Goal: Communication & Community: Answer question/provide support

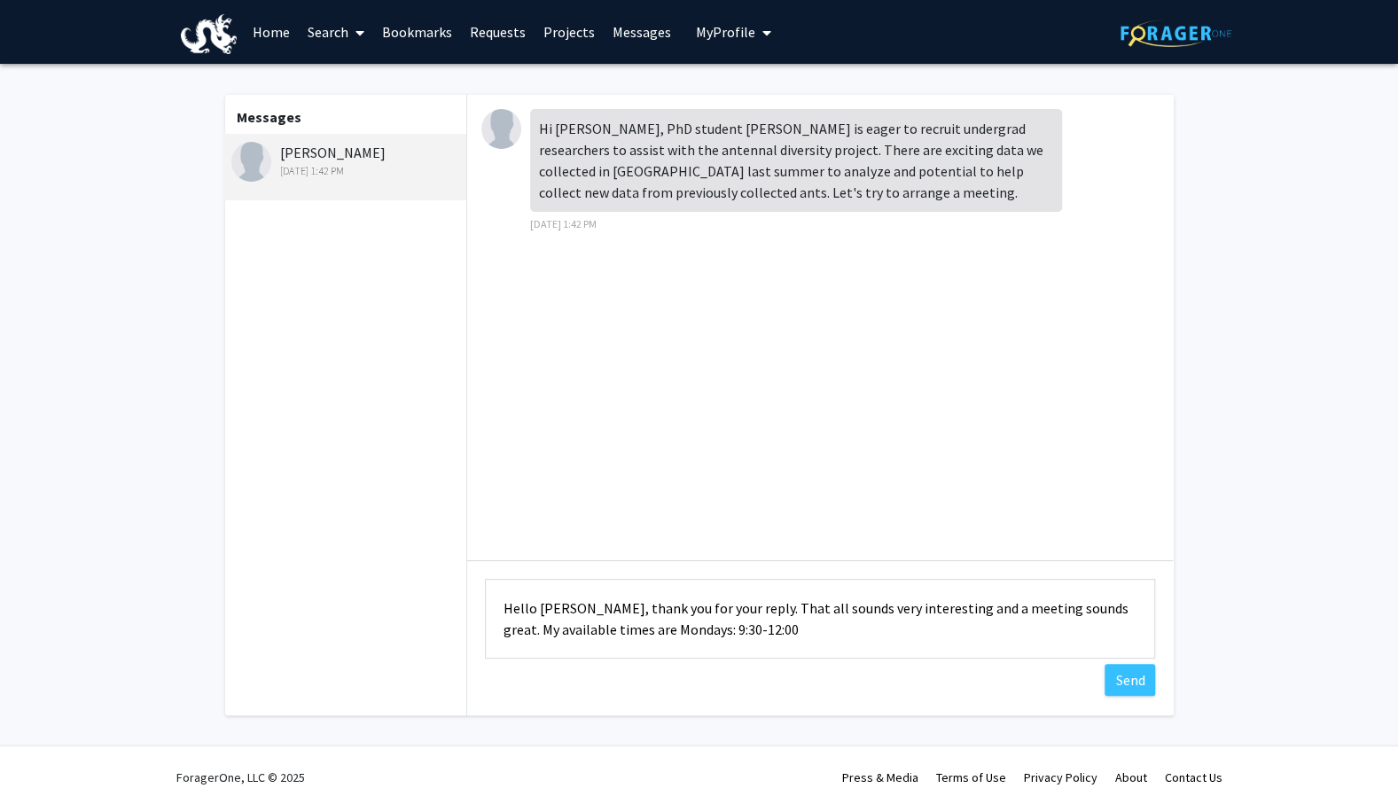
click at [756, 632] on textarea "Hello [PERSON_NAME], thank you for your reply. That all sounds very interesting…" at bounding box center [820, 619] width 670 height 80
click at [841, 628] on textarea "Hello [PERSON_NAME], thank you for your reply. That all sounds very interesting…" at bounding box center [820, 619] width 670 height 80
click at [841, 632] on textarea "Hello [PERSON_NAME], thank you for your reply. That all sounds very interesting…" at bounding box center [820, 619] width 670 height 80
click at [1031, 613] on textarea "Hello [PERSON_NAME], thank you for your reply. That all sounds very interesting…" at bounding box center [820, 619] width 670 height 80
click at [1021, 622] on textarea "Hello [PERSON_NAME], thank you for your reply. That all sounds very interesting…" at bounding box center [820, 619] width 670 height 80
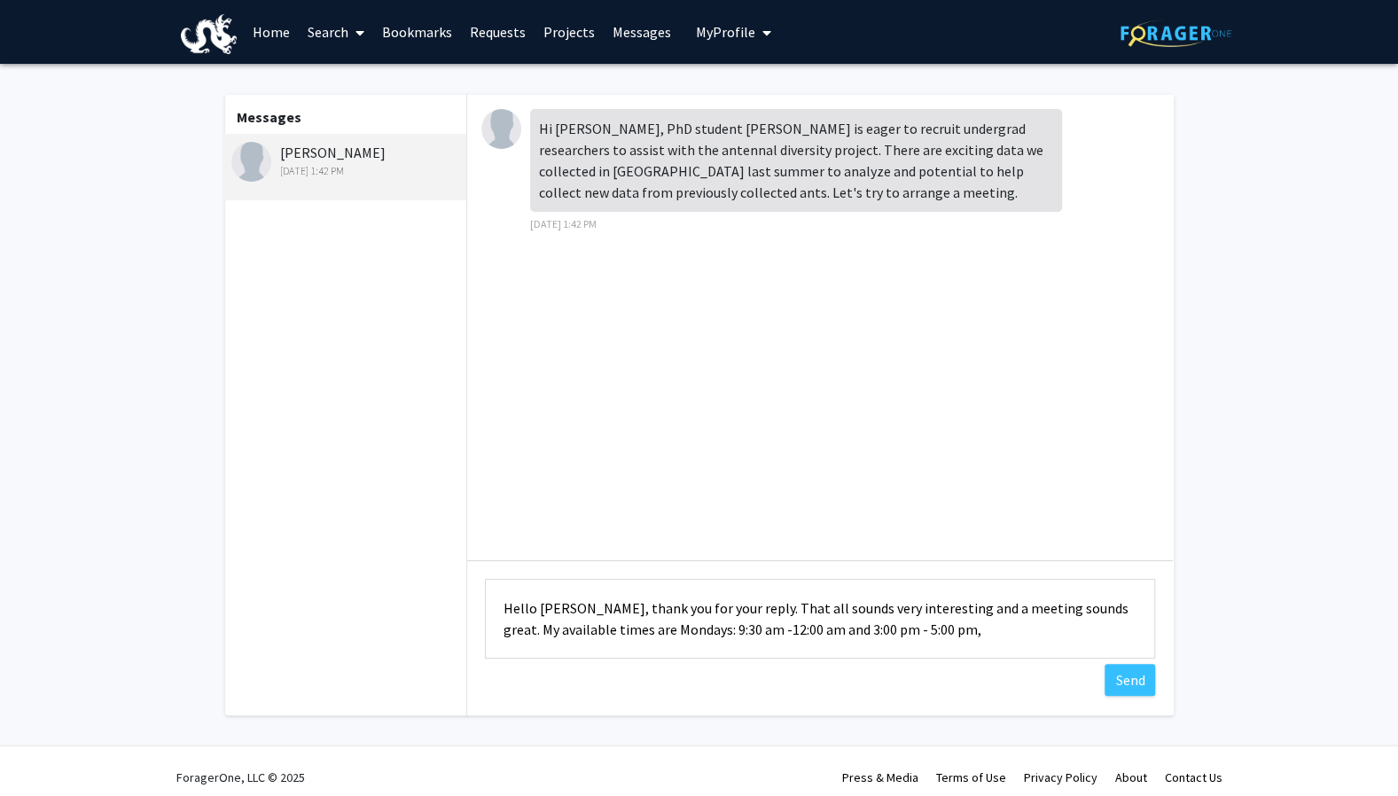
drag, startPoint x: 990, startPoint y: 631, endPoint x: 842, endPoint y: 643, distance: 148.5
click at [842, 643] on textarea "Hello [PERSON_NAME], thank you for your reply. That all sounds very interesting…" at bounding box center [820, 619] width 670 height 80
click at [860, 656] on textarea "Hello [PERSON_NAME], thank you for your reply. That all sounds very interesting…" at bounding box center [820, 619] width 670 height 80
click at [974, 647] on textarea "Hello [PERSON_NAME], thank you for your reply. That all sounds very interesting…" at bounding box center [820, 619] width 670 height 80
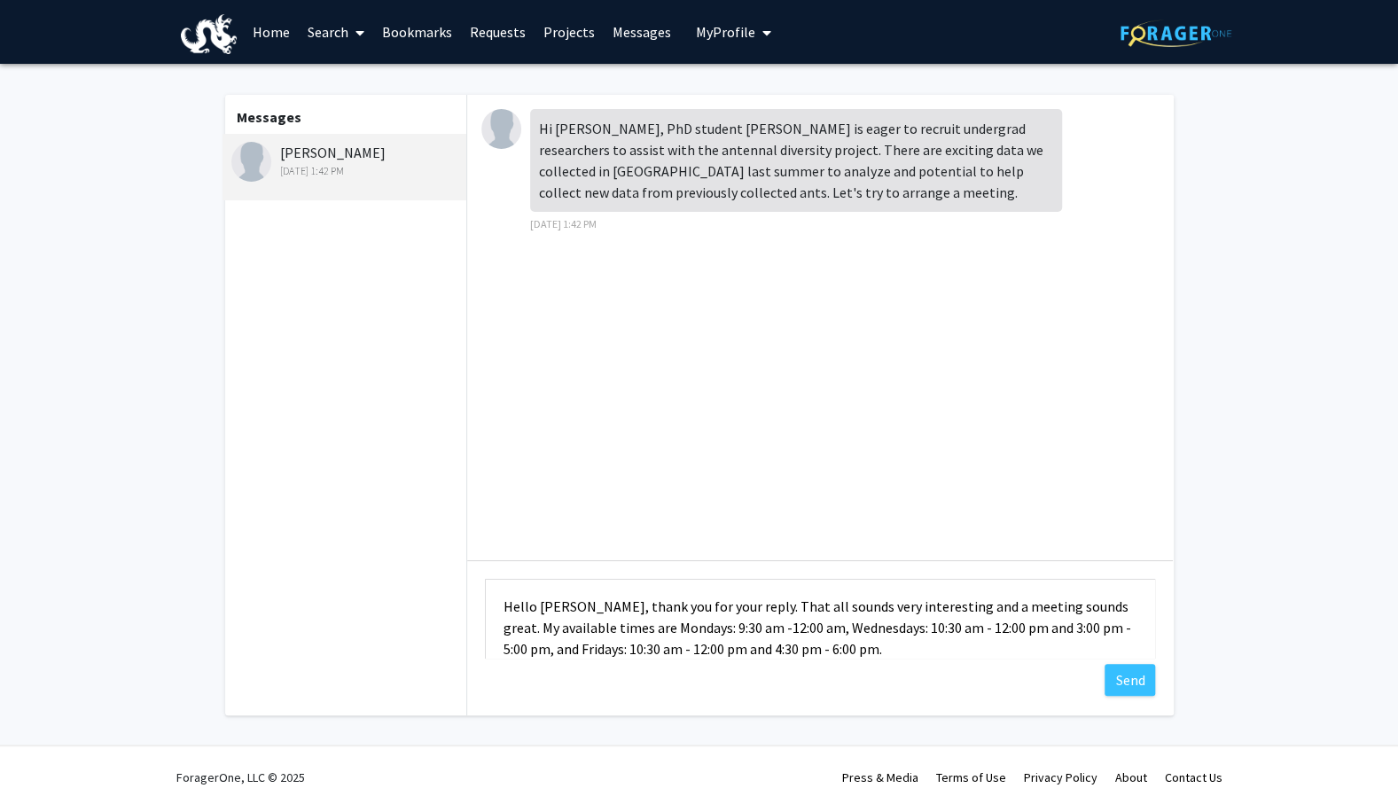
drag, startPoint x: 800, startPoint y: 606, endPoint x: 726, endPoint y: 614, distance: 74.1
click at [726, 614] on textarea "Hello [PERSON_NAME], thank you for your reply. That all sounds very interesting…" at bounding box center [820, 619] width 670 height 80
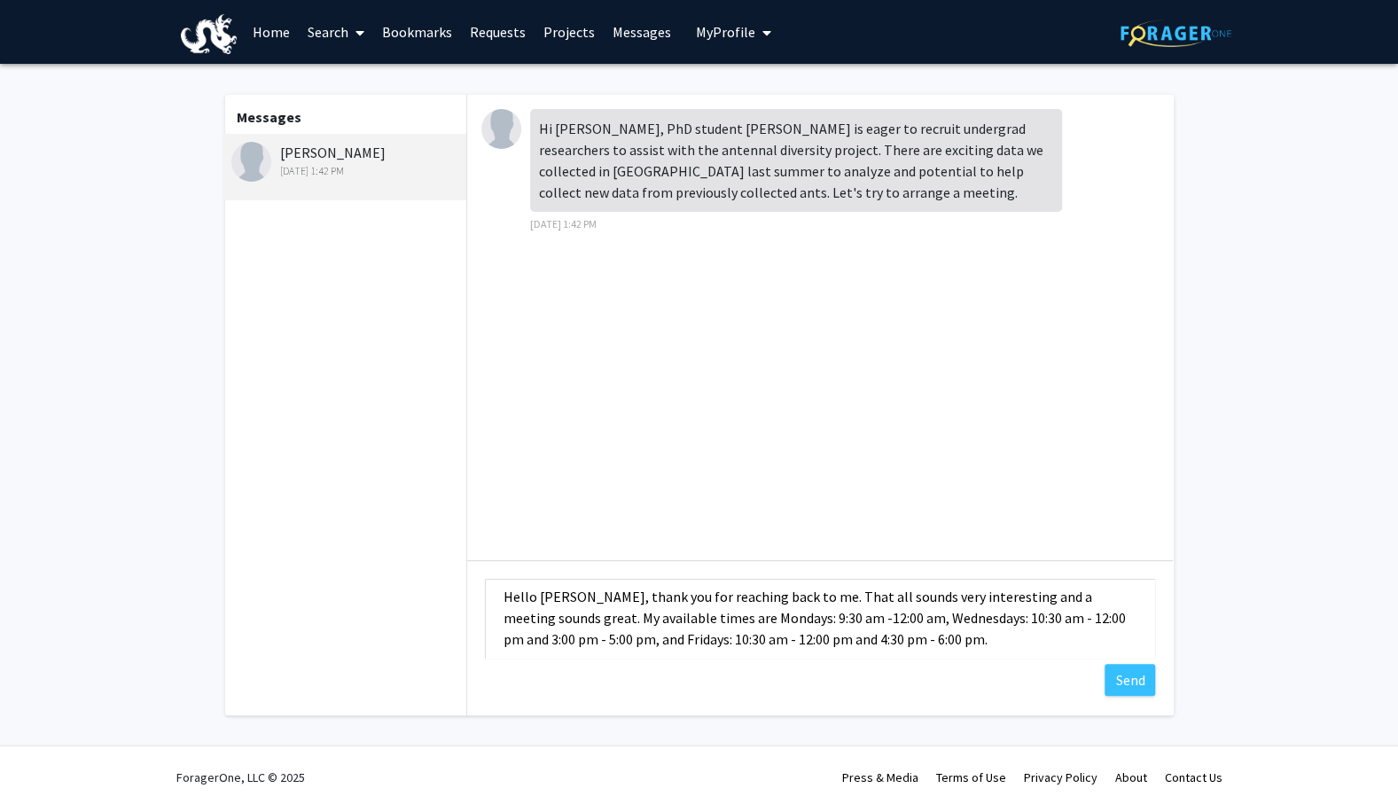
scroll to position [21, 0]
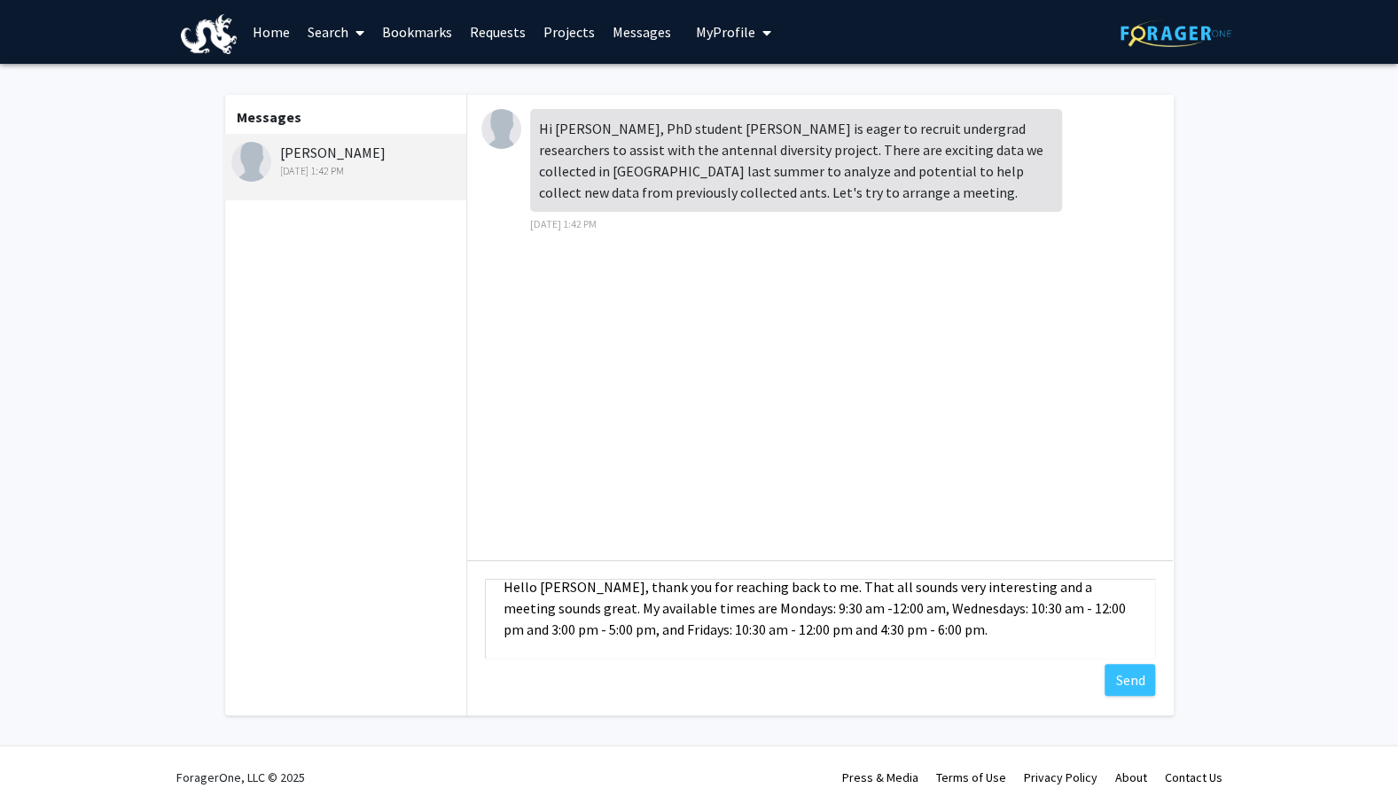
click at [1055, 636] on textarea "Hello [PERSON_NAME], thank you for reaching back to me. That all sounds very in…" at bounding box center [820, 619] width 670 height 80
click at [638, 616] on textarea "Hello [PERSON_NAME], thank you for reaching back to me. That all sounds very in…" at bounding box center [820, 619] width 670 height 80
click at [647, 614] on textarea "Hello [PERSON_NAME], thank you for reaching back to me. That all sounds very in…" at bounding box center [820, 619] width 670 height 80
click at [994, 640] on textarea "Hello [PERSON_NAME], thank you for reaching back to me. That all sounds very in…" at bounding box center [820, 619] width 670 height 80
drag, startPoint x: 1125, startPoint y: 629, endPoint x: 1091, endPoint y: 638, distance: 35.7
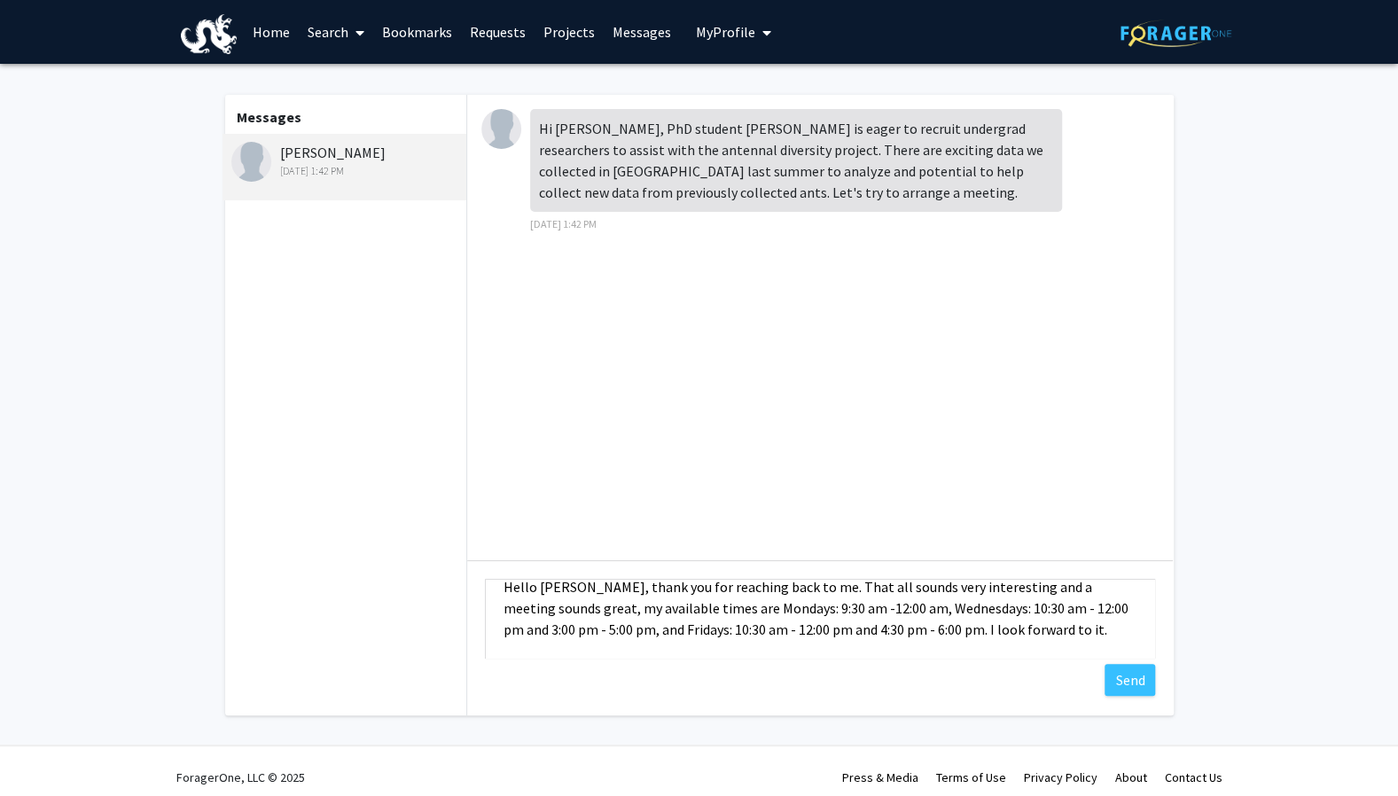
click at [1091, 638] on textarea "Hello [PERSON_NAME], thank you for reaching back to me. That all sounds very in…" at bounding box center [820, 619] width 670 height 80
click at [1022, 655] on textarea "Hello [PERSON_NAME], thank you for reaching back to me. That all sounds very in…" at bounding box center [820, 619] width 670 height 80
click at [998, 629] on textarea "Hello [PERSON_NAME], thank you for reaching back to me. That all sounds very in…" at bounding box center [820, 619] width 670 height 80
type textarea "Hello [PERSON_NAME], thank you for reaching back to me. That all sounds very in…"
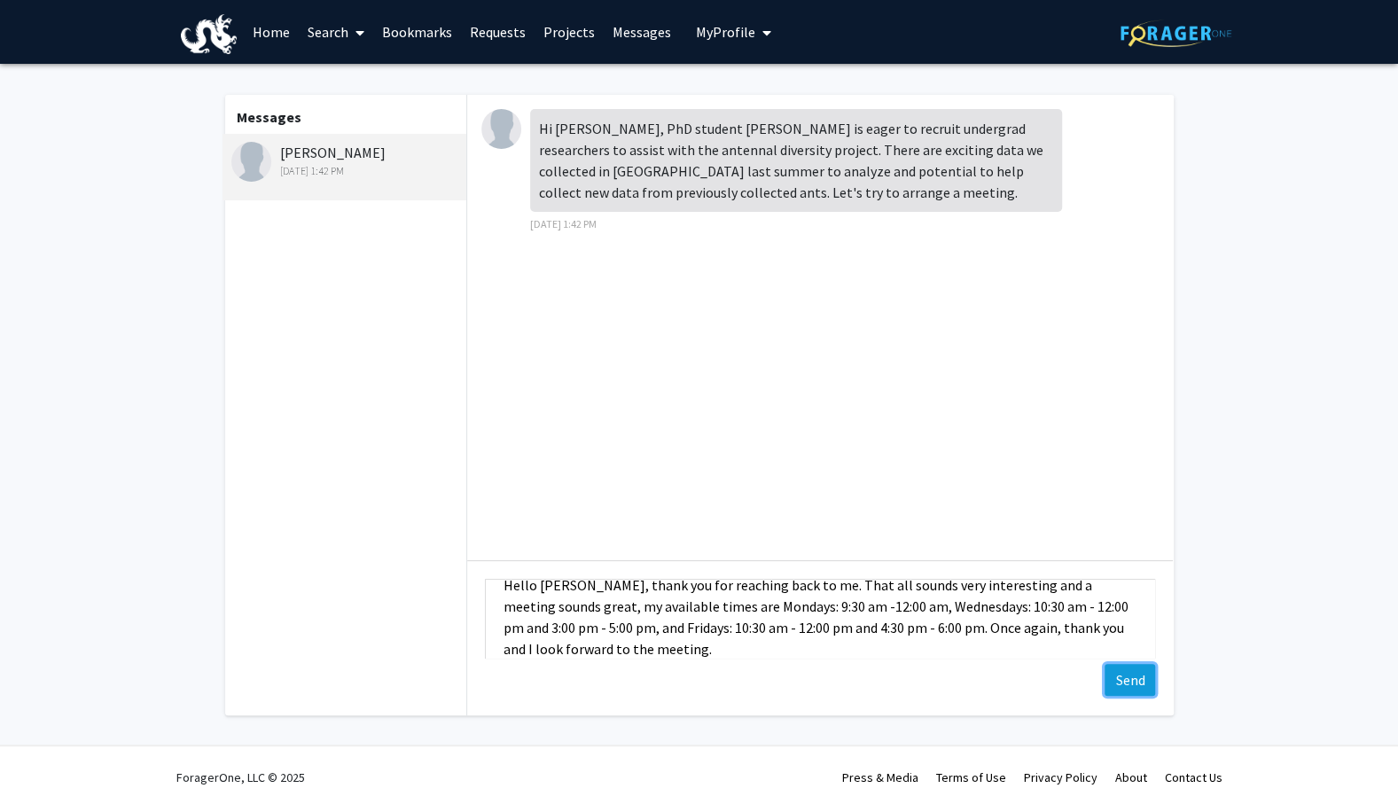
click at [1122, 672] on button "Send" at bounding box center [1130, 680] width 51 height 32
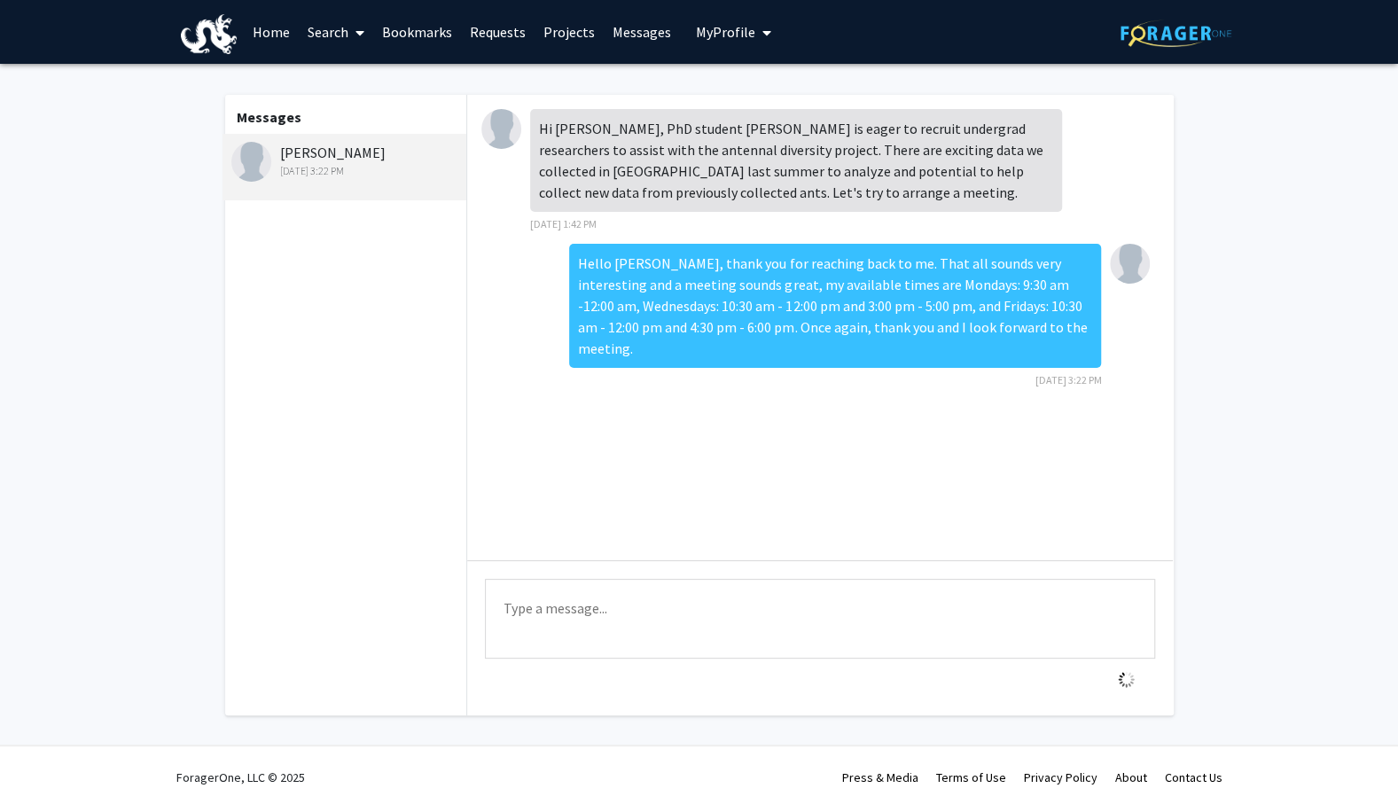
scroll to position [0, 0]
click at [351, 152] on div "[PERSON_NAME] [DATE] 1:42 PM" at bounding box center [346, 160] width 231 height 37
click at [591, 27] on link "Projects" at bounding box center [569, 32] width 69 height 62
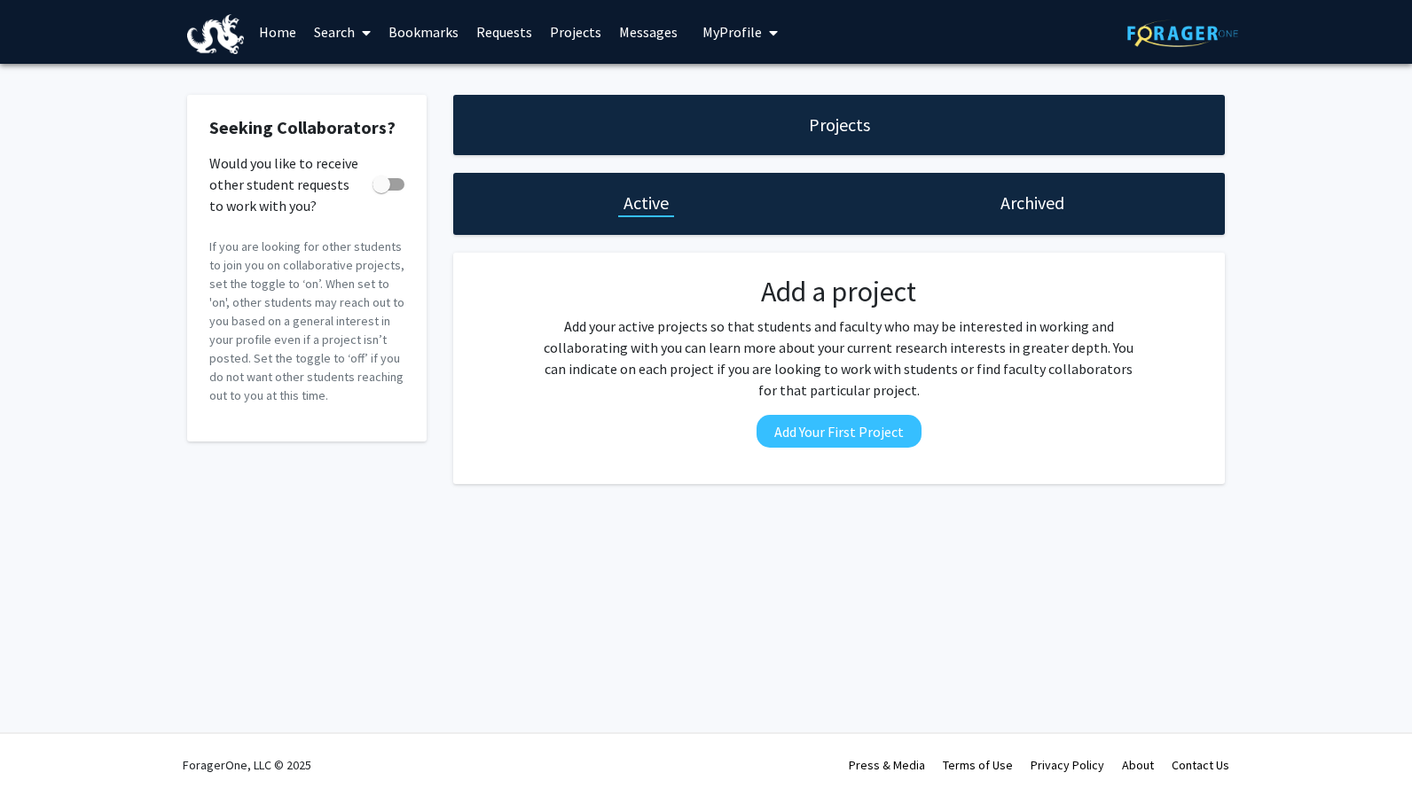
click at [645, 37] on link "Messages" at bounding box center [648, 32] width 76 height 62
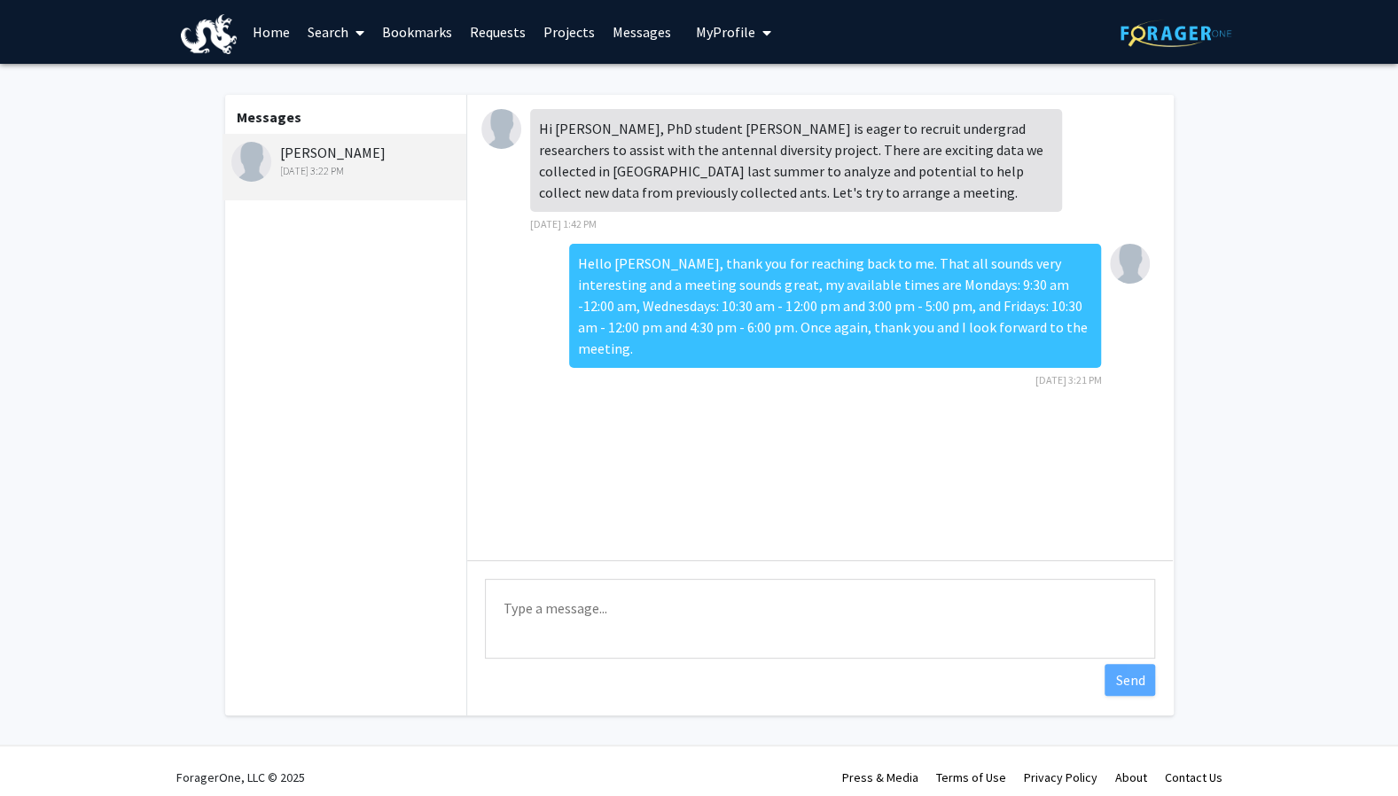
click at [573, 33] on link "Projects" at bounding box center [569, 32] width 69 height 62
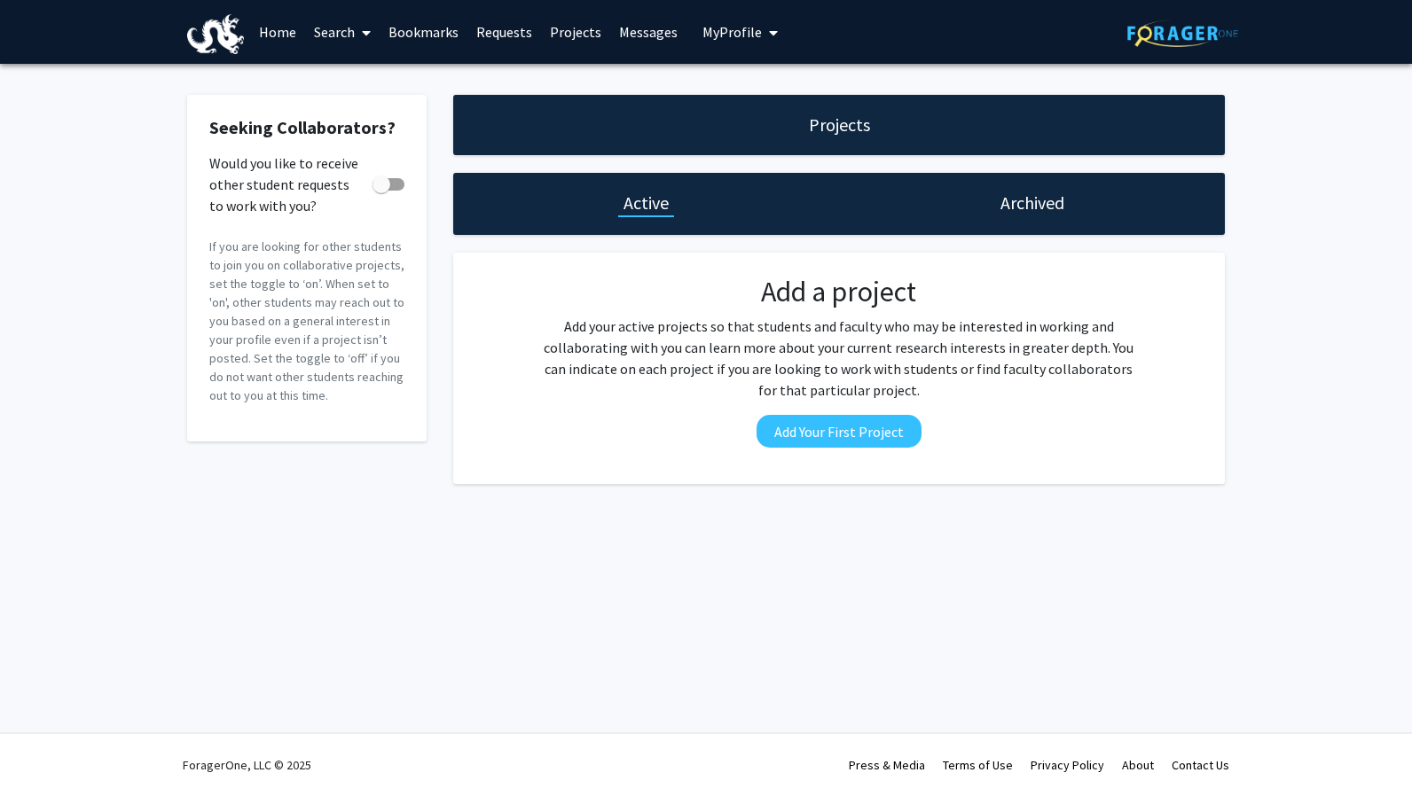
click at [653, 29] on link "Messages" at bounding box center [648, 32] width 76 height 62
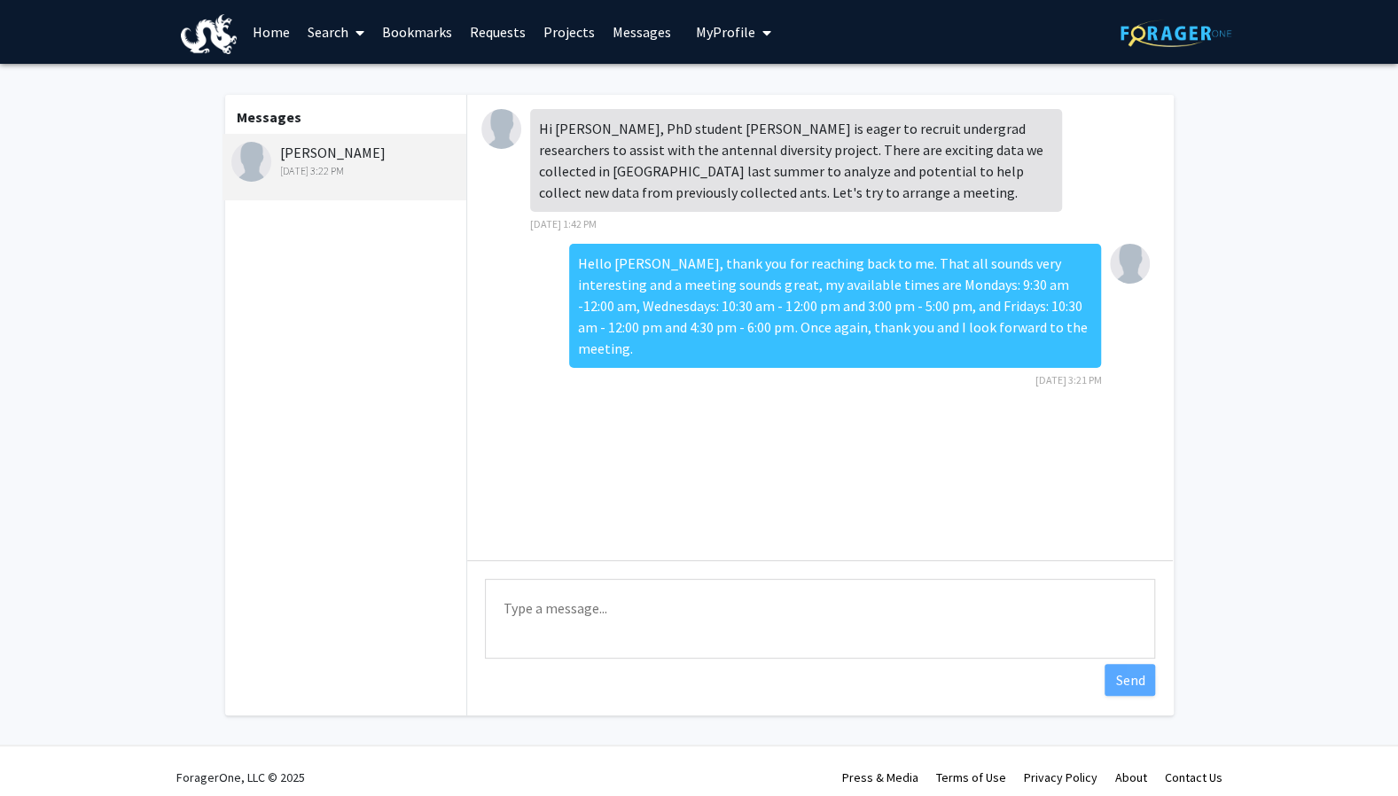
click at [716, 34] on span "My Profile" at bounding box center [725, 32] width 59 height 18
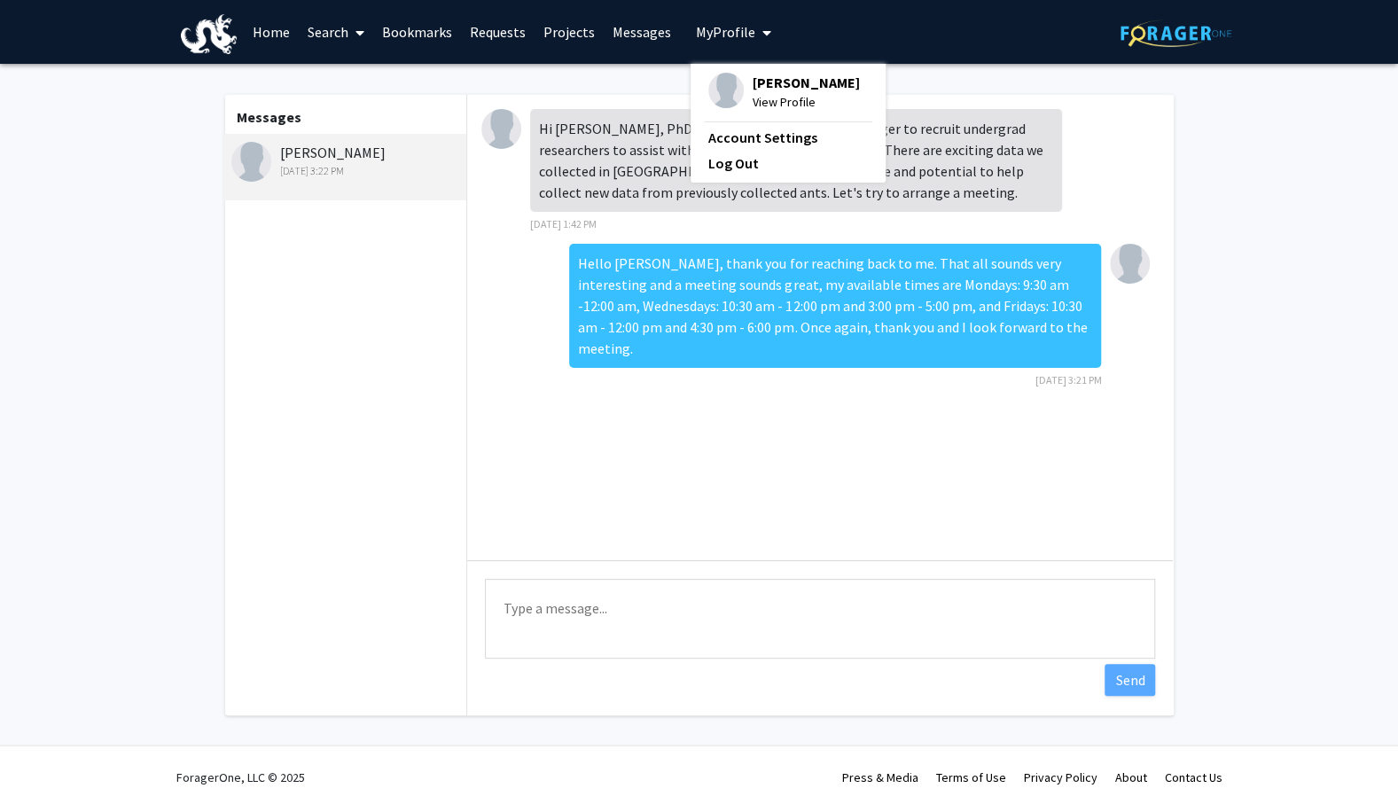
click at [475, 26] on link "Requests" at bounding box center [498, 32] width 74 height 62
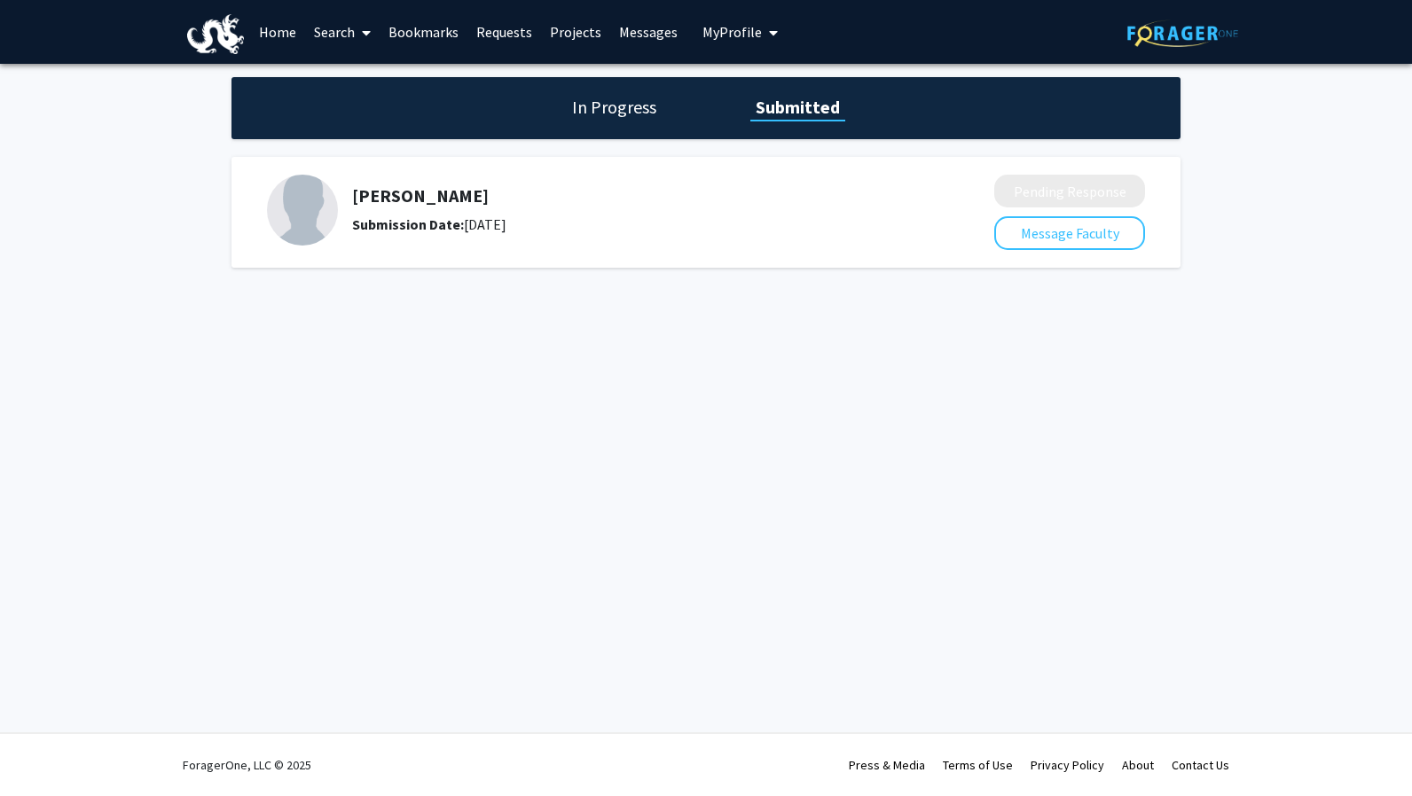
click at [266, 26] on link "Home" at bounding box center [277, 32] width 55 height 62
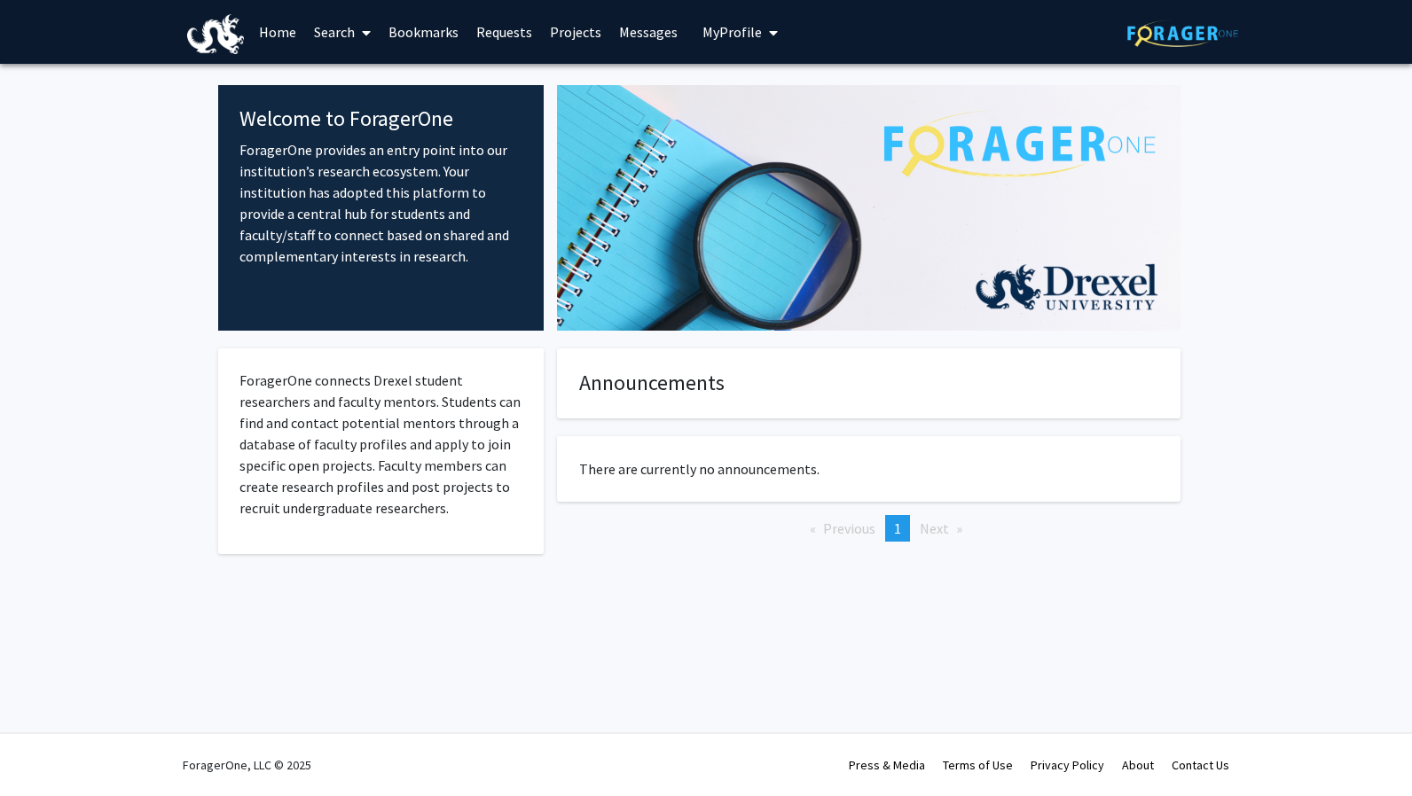
click at [505, 35] on link "Requests" at bounding box center [504, 32] width 74 height 62
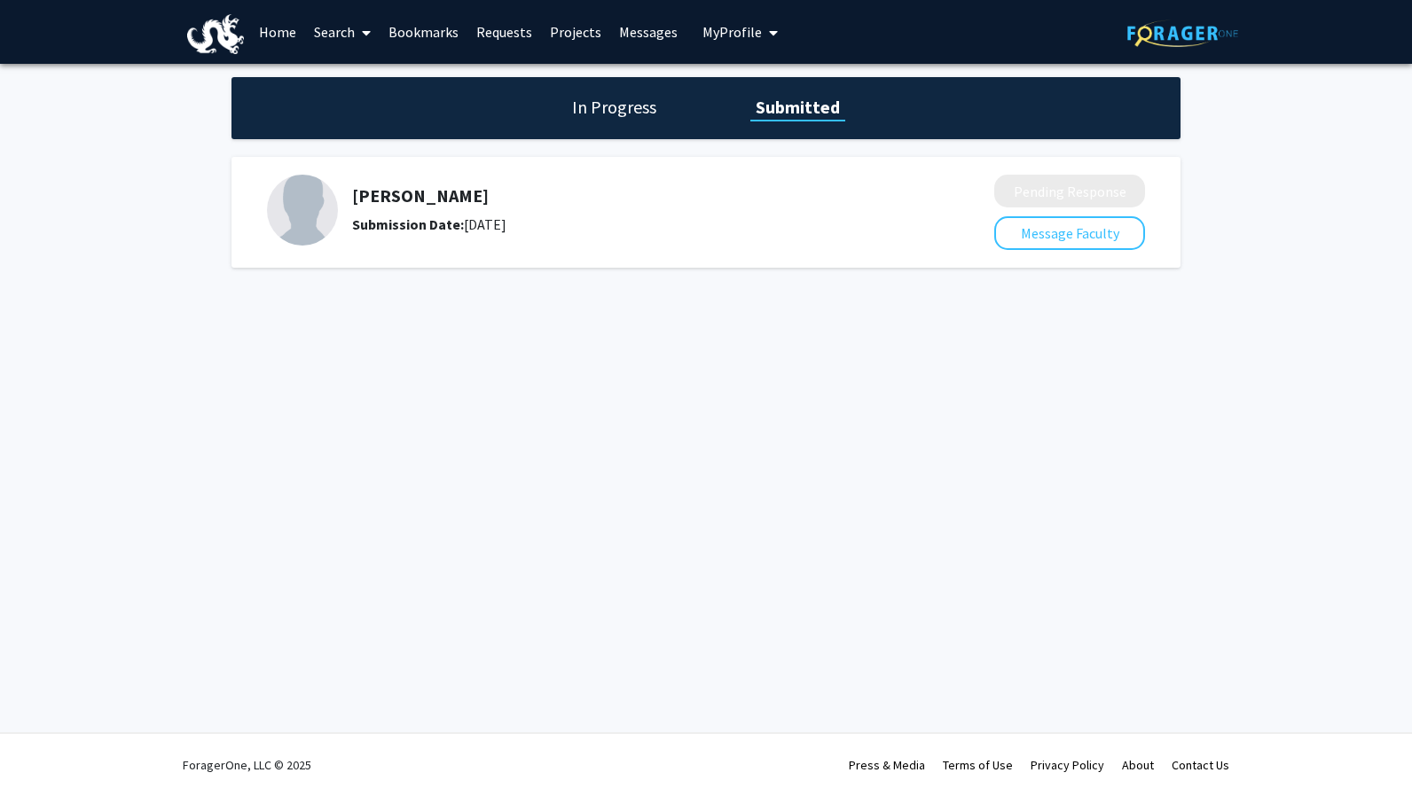
click at [357, 22] on span at bounding box center [363, 33] width 16 height 62
click at [376, 109] on span "Students" at bounding box center [359, 116] width 108 height 35
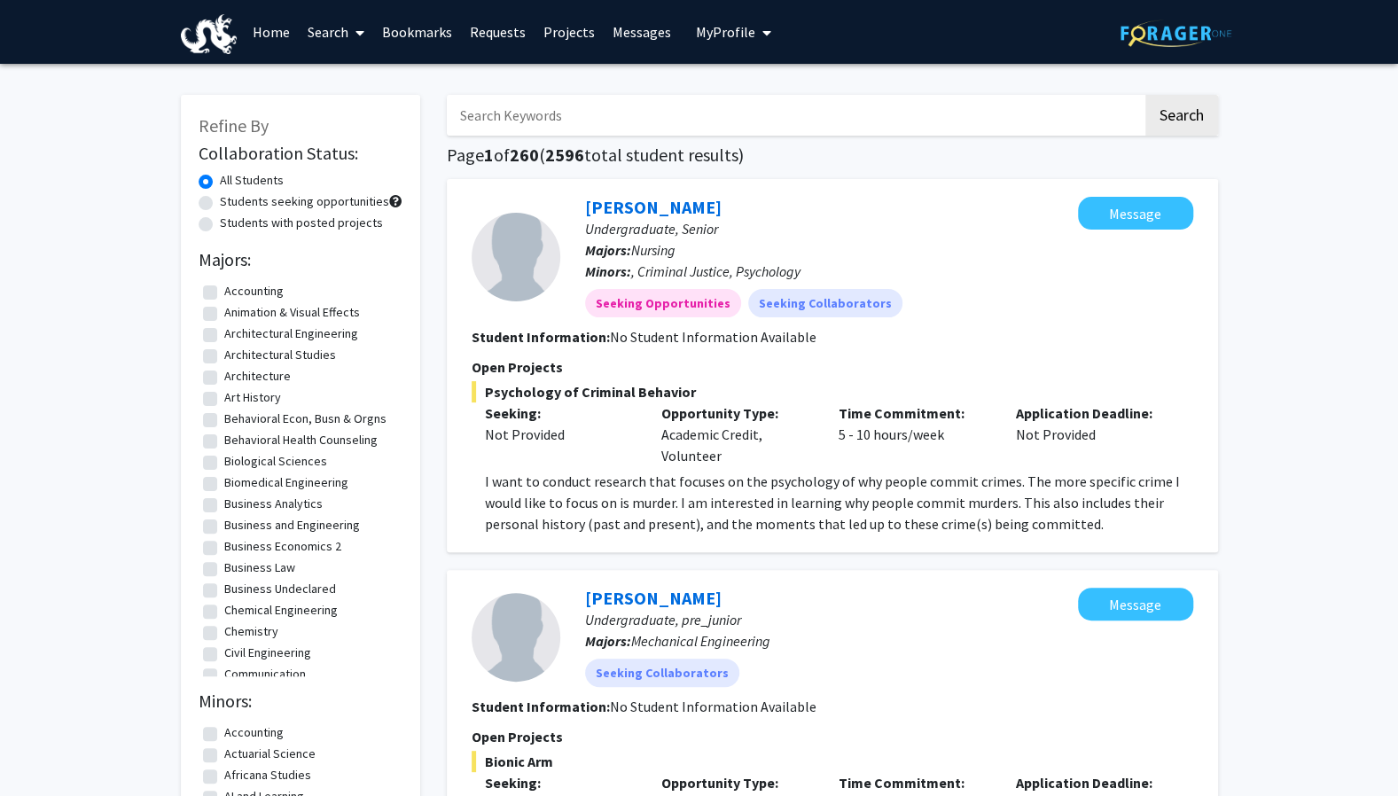
drag, startPoint x: 407, startPoint y: 315, endPoint x: 406, endPoint y: 390, distance: 75.4
click at [406, 390] on div "Refine By Collaboration Status: All Students Students seeking opportunities Stu…" at bounding box center [300, 681] width 239 height 1172
